Goal: Complete application form

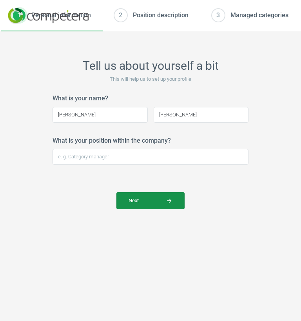
click at [124, 207] on button "Next arrow_forward" at bounding box center [150, 200] width 68 height 17
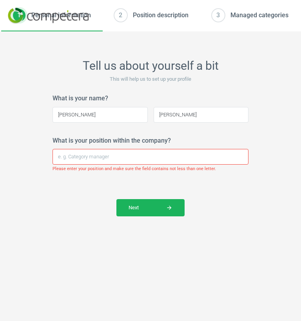
click at [137, 155] on input "What is your position within the company?" at bounding box center [150, 157] width 196 height 16
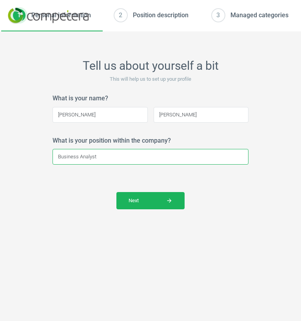
type input "Business Analyst"
click button "Next arrow_forward" at bounding box center [150, 200] width 68 height 17
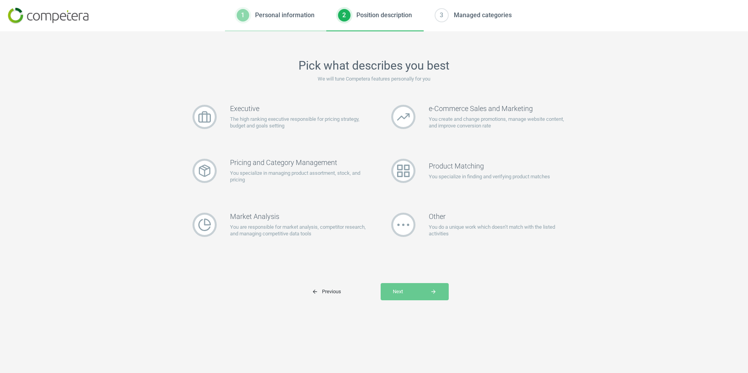
click at [449, 297] on div "arrow_back Previous Next arrow_forward" at bounding box center [373, 291] width 391 height 17
click at [449, 226] on p "You do a unique work which doesn’t match with the listed activities" at bounding box center [499, 231] width 141 height 14
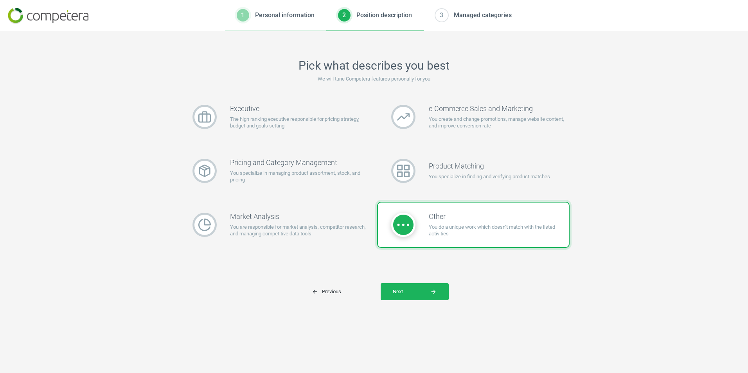
click at [431, 278] on div "Executive The high ranking executive responsible for pricing strategy, budget a…" at bounding box center [373, 197] width 391 height 207
click at [433, 285] on button "Next arrow_forward" at bounding box center [415, 291] width 68 height 17
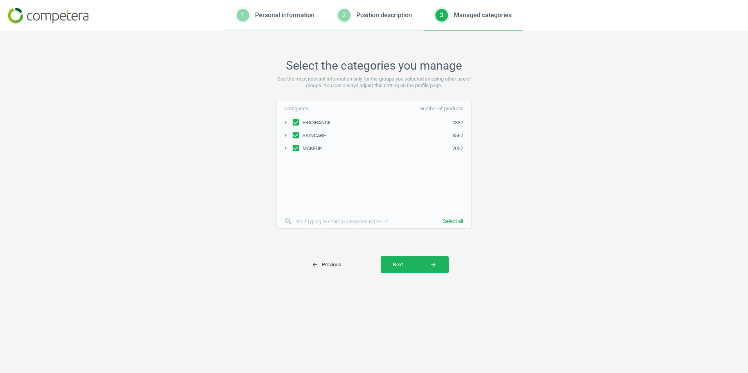
click at [421, 278] on div "Select the categories you manage See the most relevant information only for the…" at bounding box center [374, 202] width 748 height 342
click at [424, 267] on span "Next arrow_forward" at bounding box center [415, 264] width 44 height 7
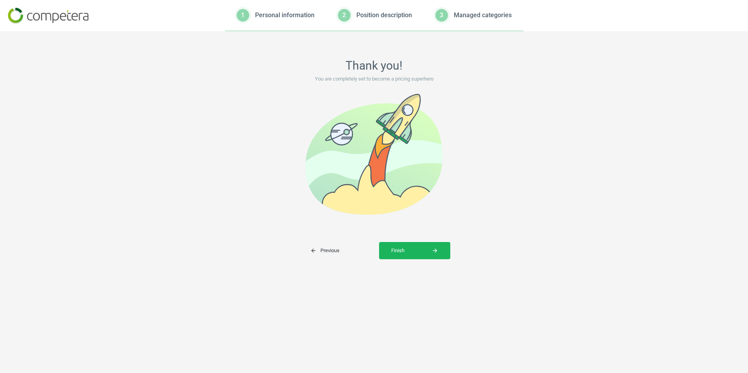
click at [424, 267] on div "Thank you! You are completely set to become a pricing superhero arrow_back Prev…" at bounding box center [374, 202] width 748 height 342
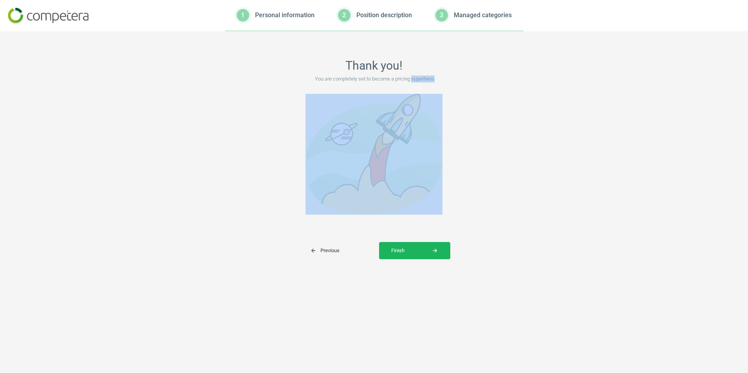
click at [424, 267] on div "Thank you! You are completely set to become a pricing superhero arrow_back Prev…" at bounding box center [374, 202] width 748 height 342
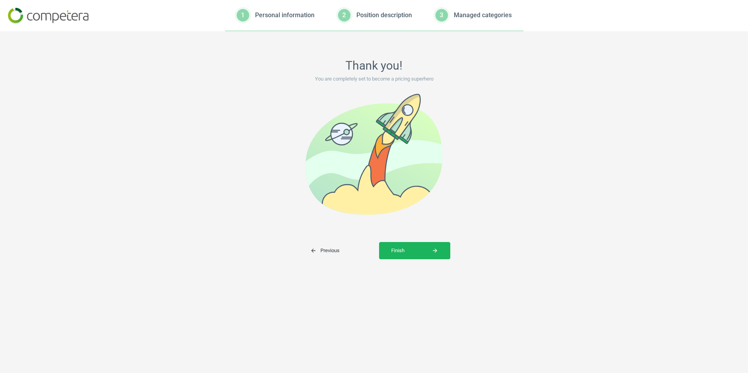
click at [425, 263] on div "Thank you! You are completely set to become a pricing superhero arrow_back Prev…" at bounding box center [374, 202] width 748 height 342
drag, startPoint x: 425, startPoint y: 263, endPoint x: 430, endPoint y: 249, distance: 14.9
click at [429, 249] on span "Finish arrow_forward" at bounding box center [414, 250] width 47 height 7
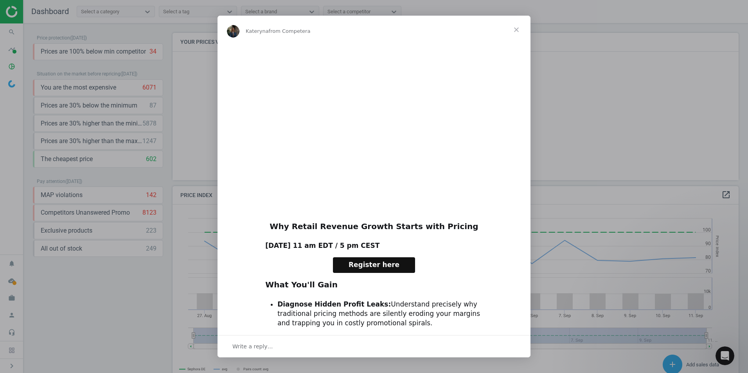
scroll to position [192, 573]
click at [517, 28] on span "Close" at bounding box center [517, 30] width 28 height 28
